Goal: Check status: Check status

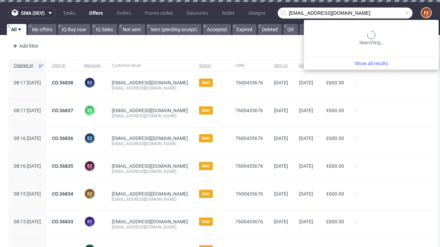
type input "[EMAIL_ADDRESS][DOMAIN_NAME]"
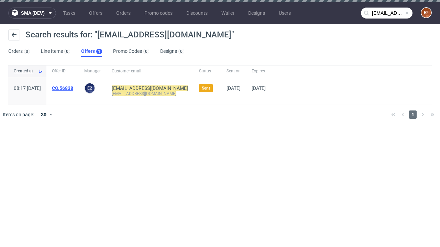
click at [91, 52] on link "Offers 1" at bounding box center [91, 51] width 21 height 11
click at [73, 88] on link "CO.56838" at bounding box center [62, 87] width 21 height 5
